Goal: Task Accomplishment & Management: Manage account settings

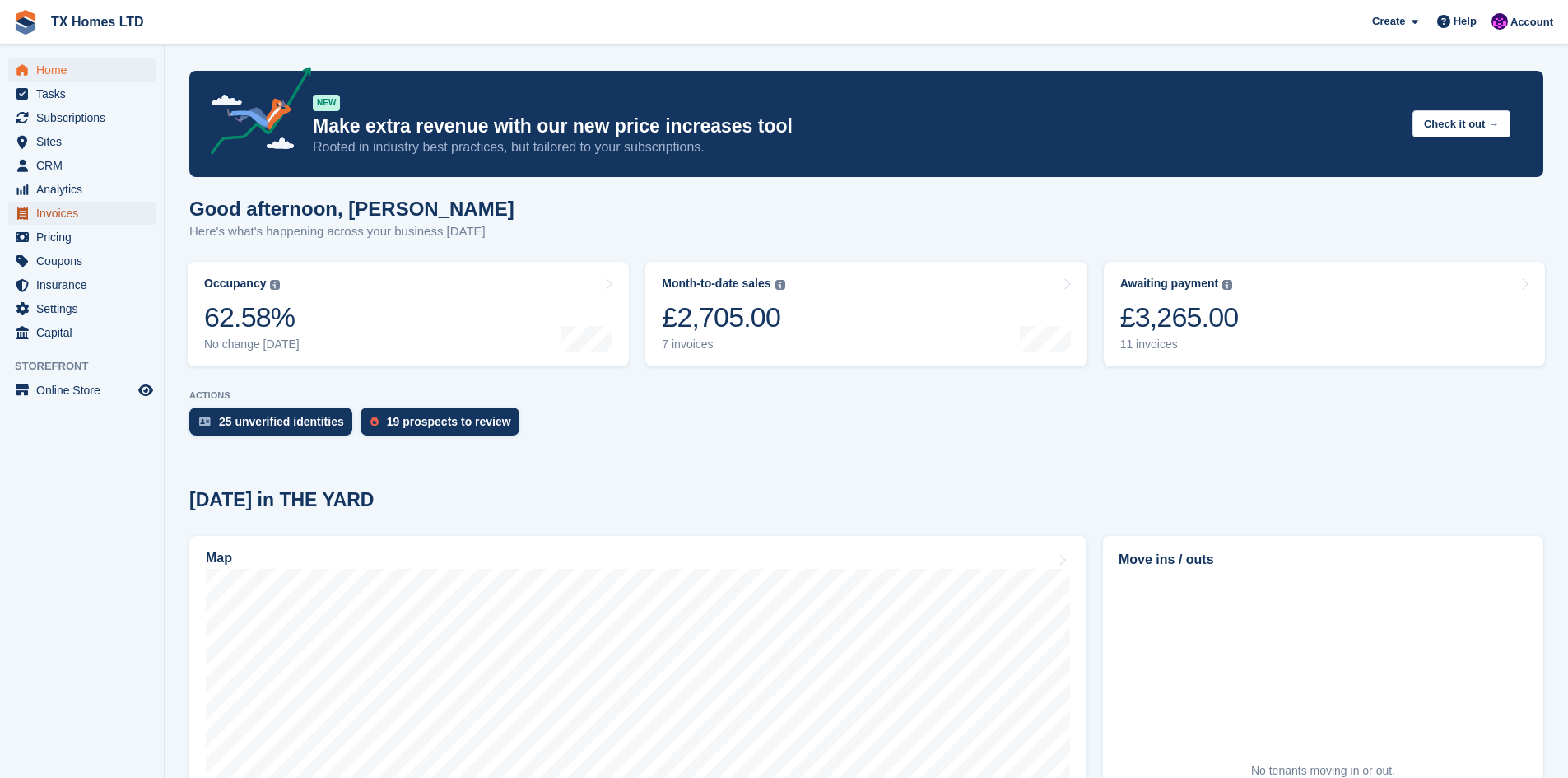
click at [74, 214] on span "Invoices" at bounding box center [86, 214] width 99 height 23
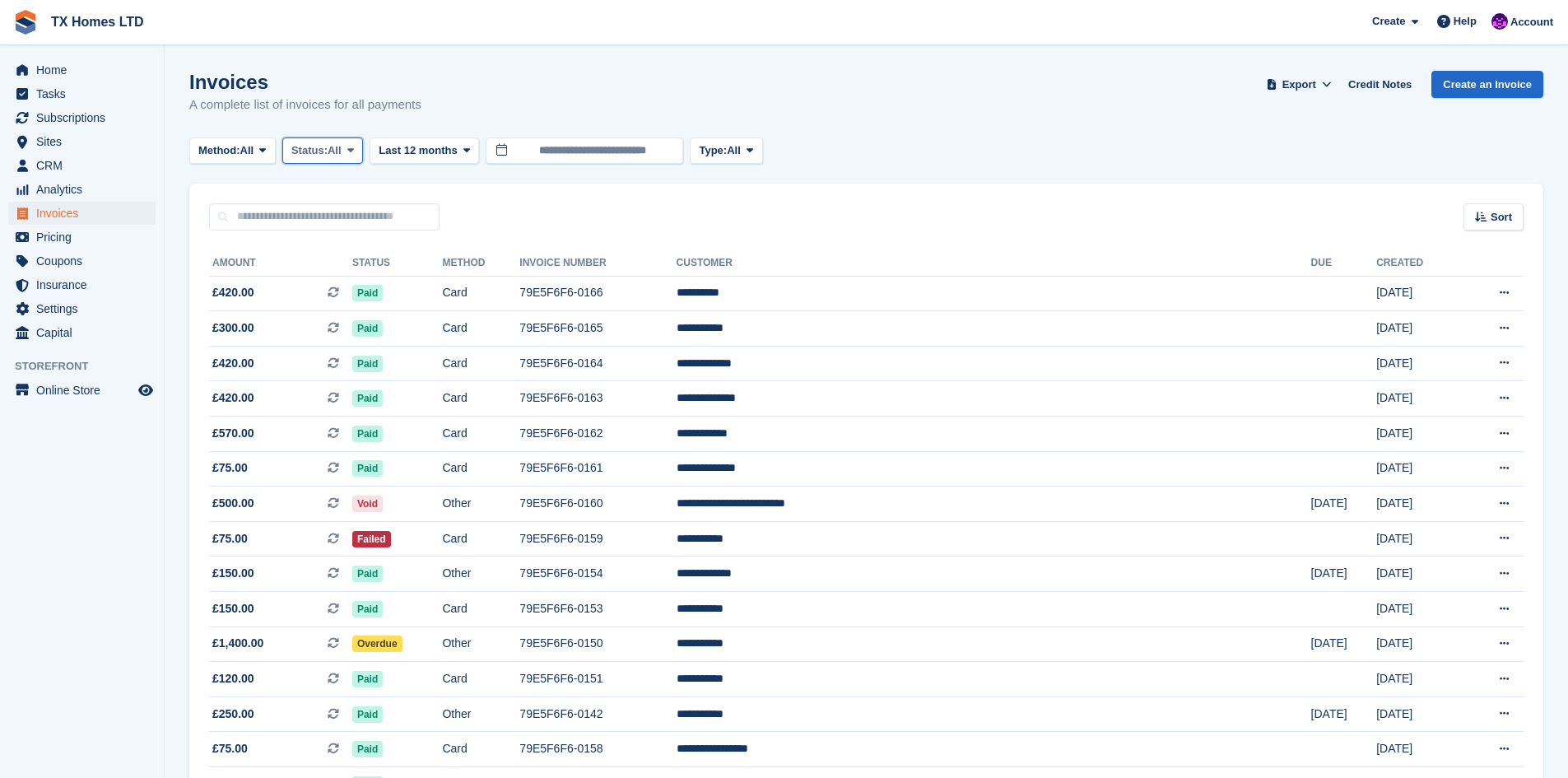
click at [353, 154] on icon at bounding box center [350, 150] width 6 height 11
click at [333, 274] on link "Open" at bounding box center [361, 278] width 143 height 30
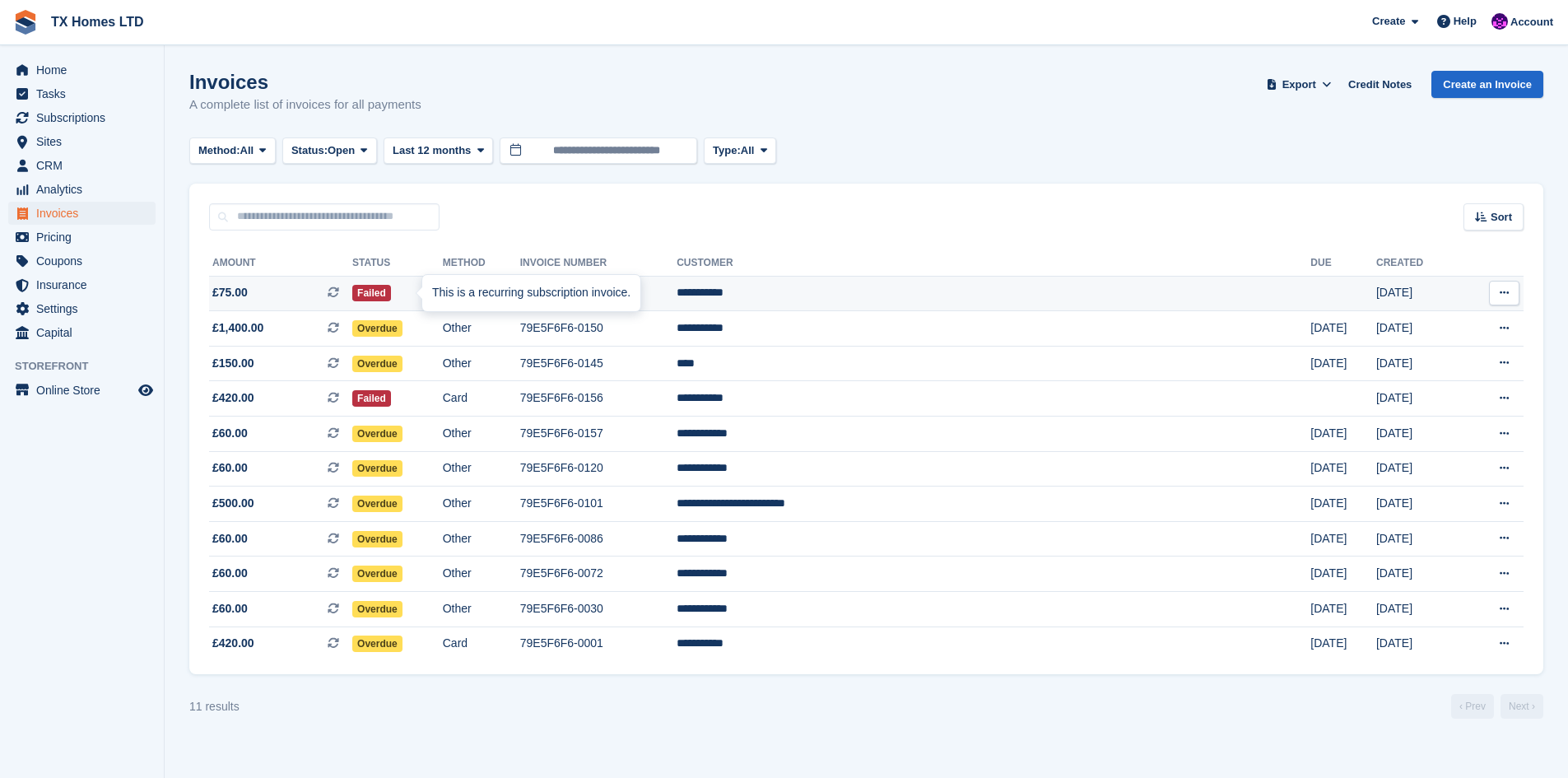
click at [422, 292] on div at bounding box center [428, 293] width 13 height 13
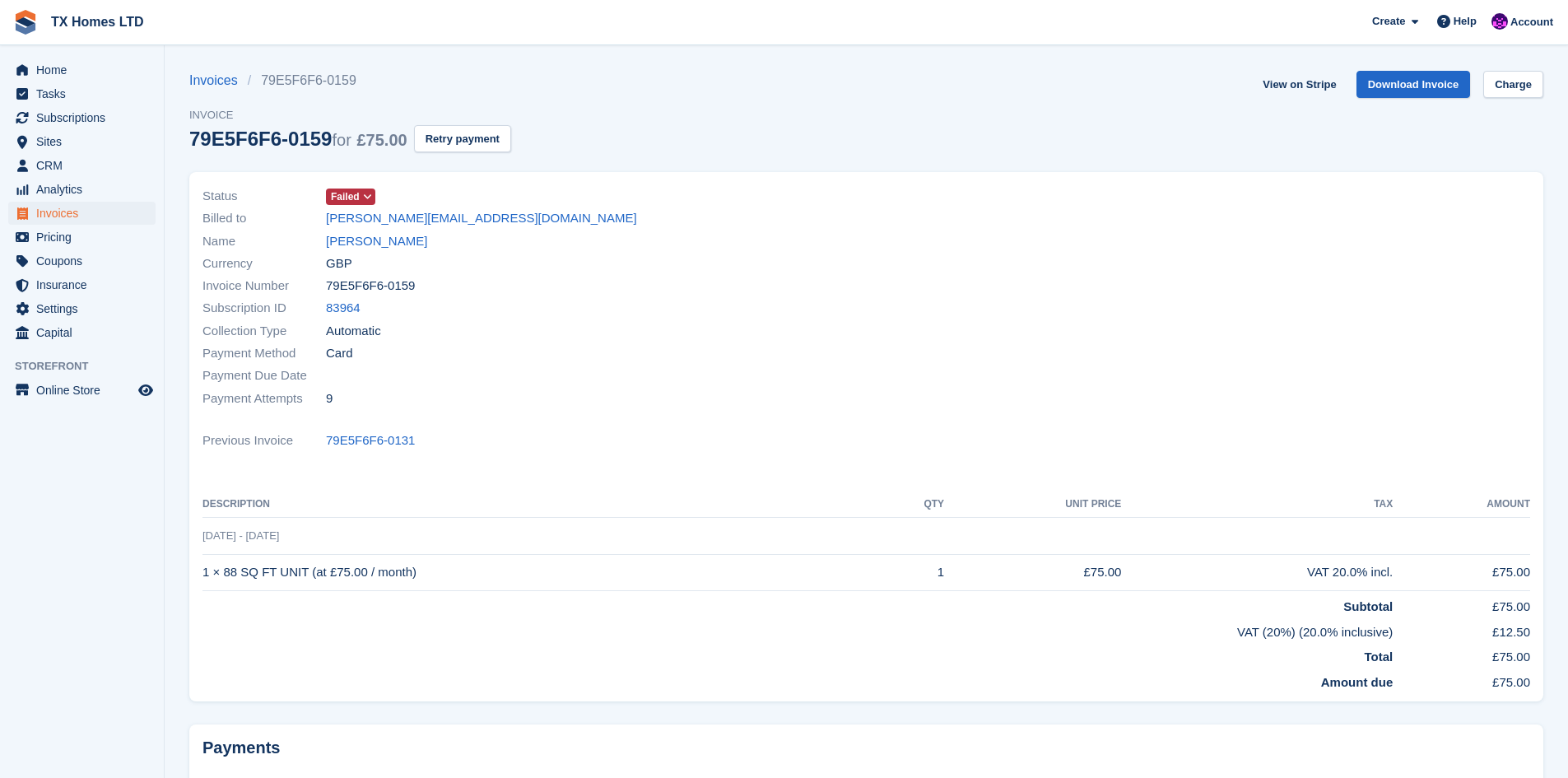
click at [367, 190] on span at bounding box center [367, 197] width 13 height 13
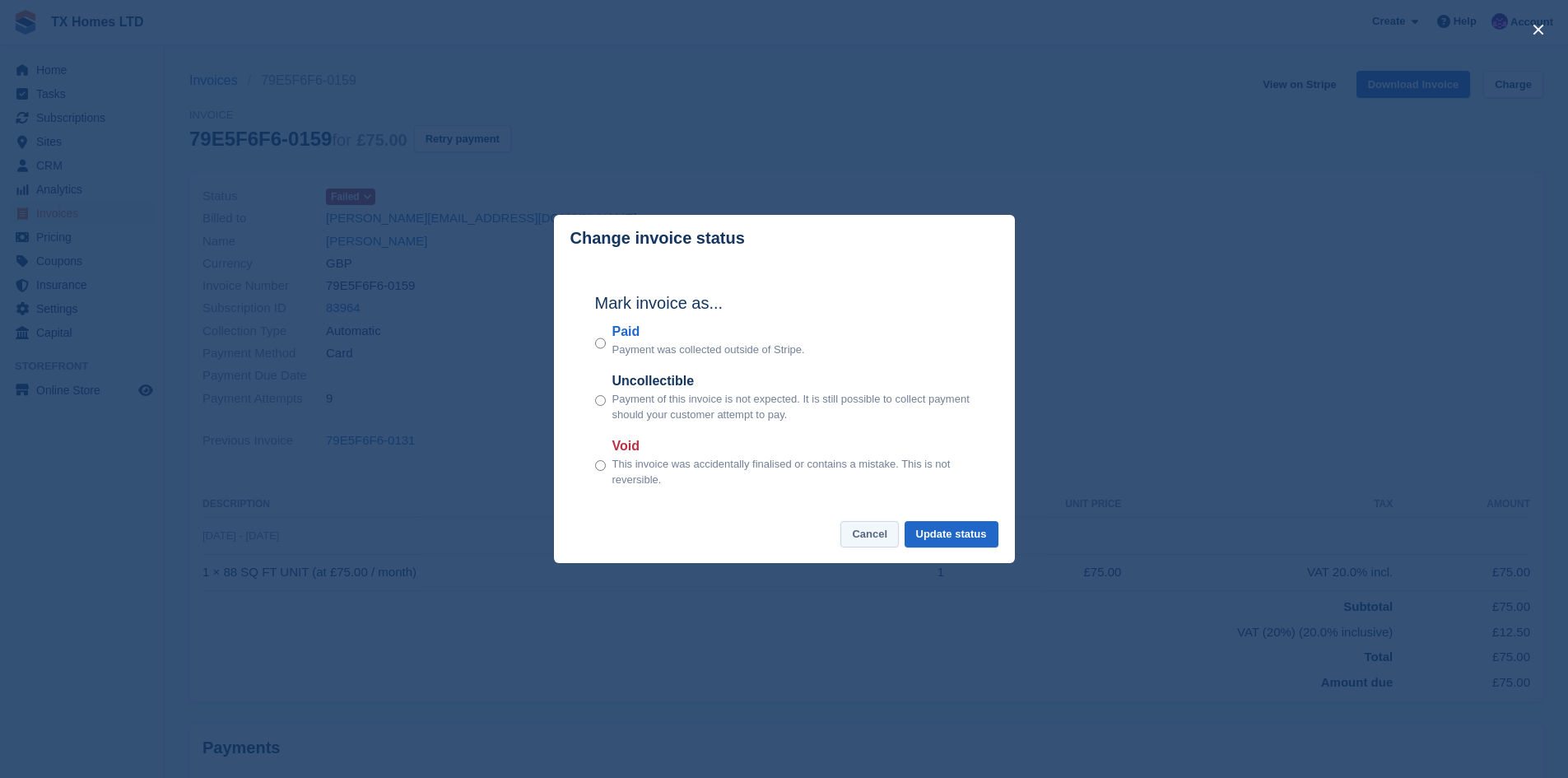
click at [868, 535] on button "Cancel" at bounding box center [869, 535] width 58 height 27
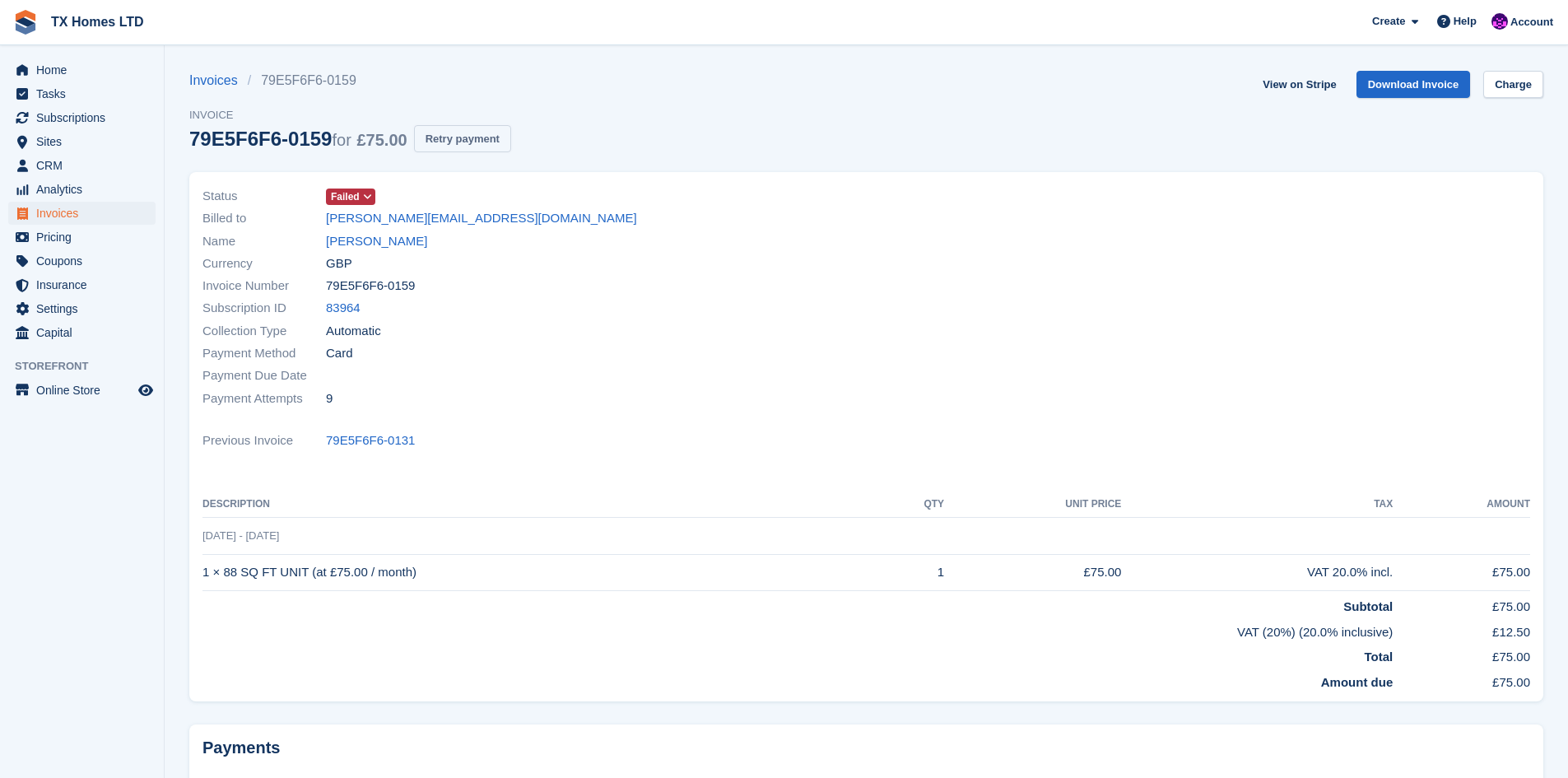
click at [434, 136] on button "Retry payment" at bounding box center [462, 139] width 97 height 27
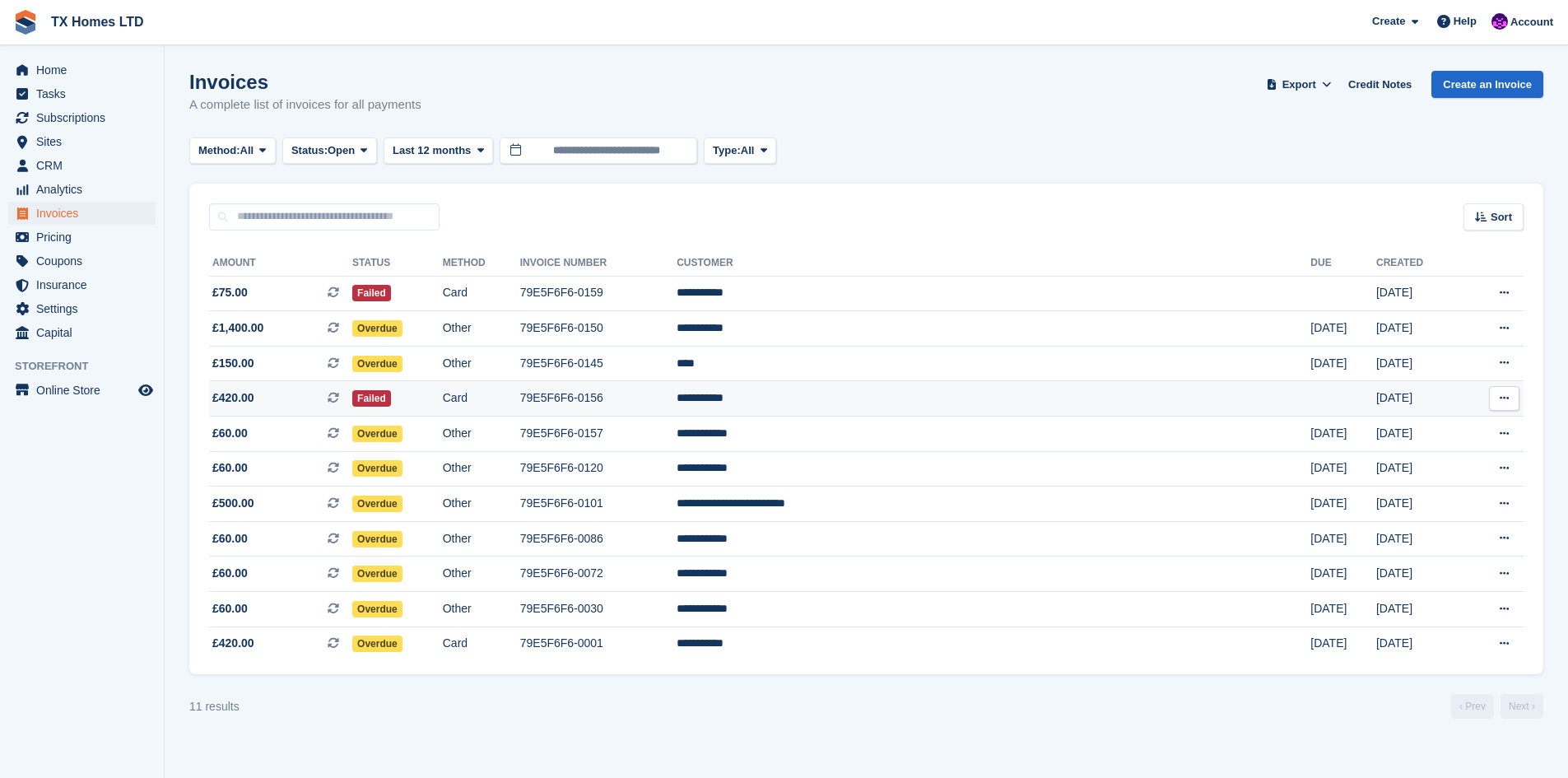
click at [304, 400] on span "£420.00 This is a recurring subscription invoice." at bounding box center [281, 398] width 143 height 17
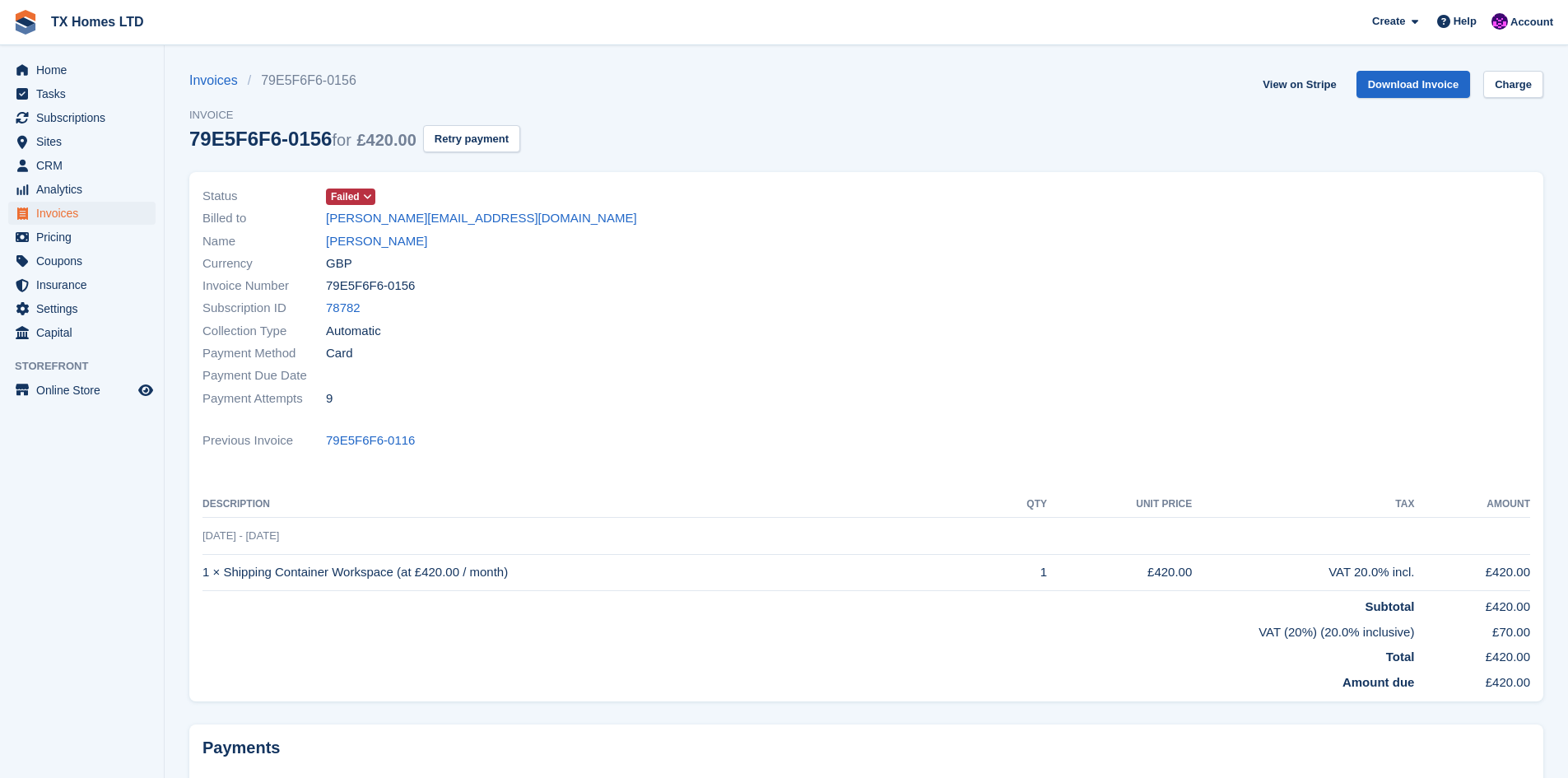
click at [371, 193] on span at bounding box center [367, 197] width 13 height 13
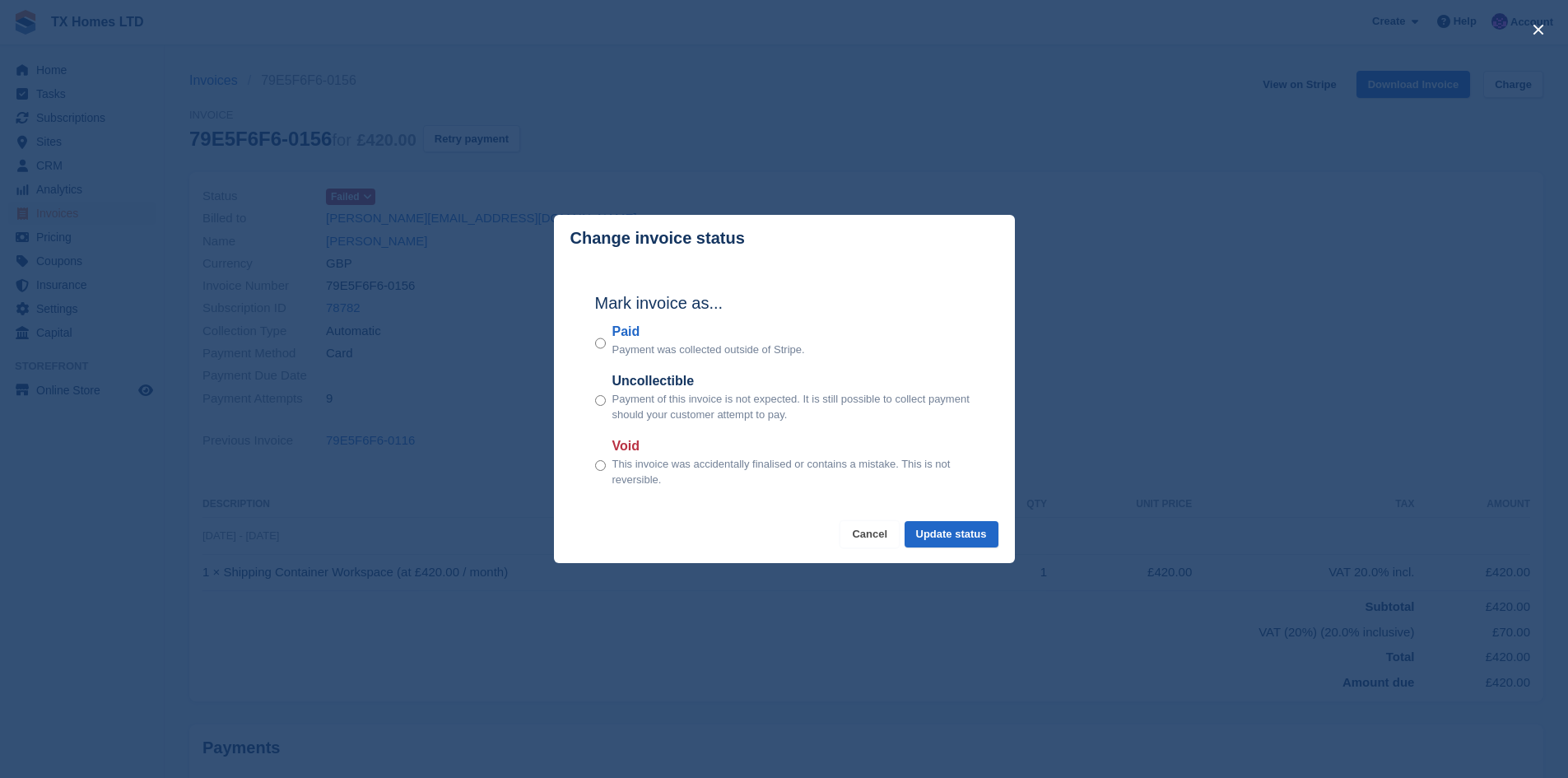
drag, startPoint x: 864, startPoint y: 536, endPoint x: 543, endPoint y: 273, distance: 415.0
click at [864, 535] on button "Cancel" at bounding box center [869, 535] width 58 height 27
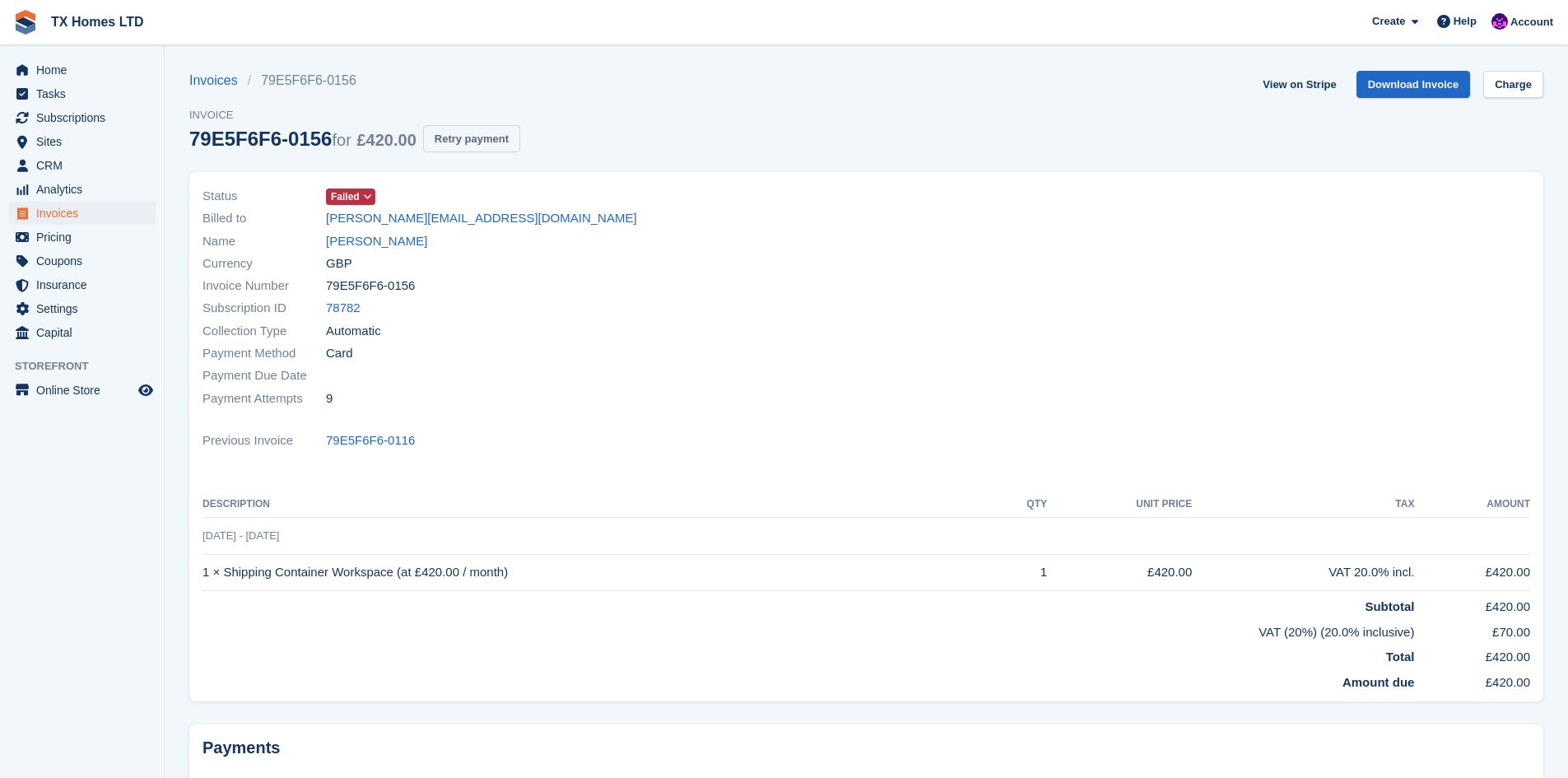
click at [466, 131] on button "Retry payment" at bounding box center [471, 139] width 97 height 27
